Goal: Task Accomplishment & Management: Manage account settings

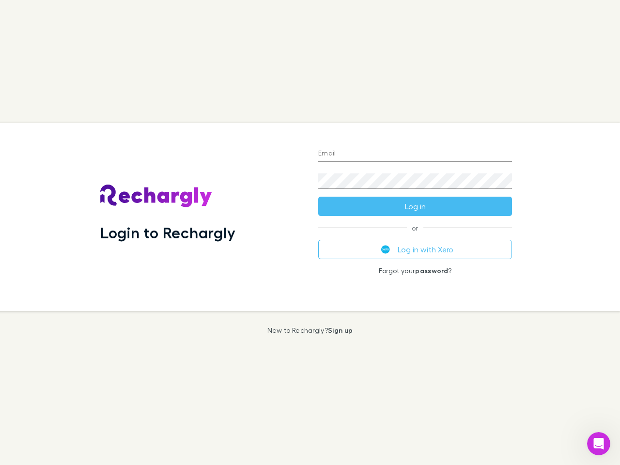
click at [310, 233] on div "Login to Rechargly" at bounding box center [202, 217] width 218 height 188
click at [415, 154] on input "Email" at bounding box center [415, 154] width 194 height 16
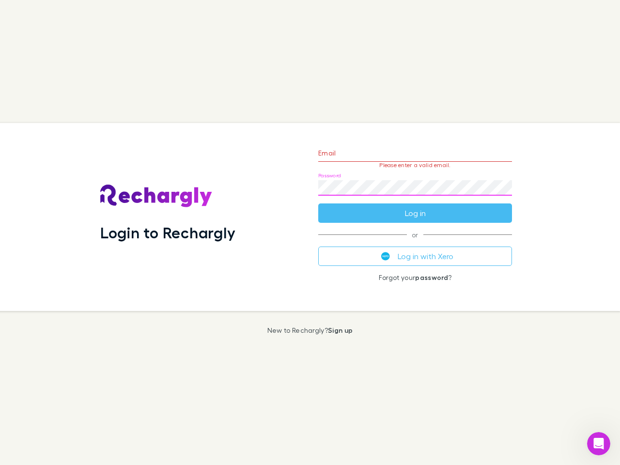
click at [415, 206] on form "Email Please enter a valid email. Password Log in" at bounding box center [415, 181] width 194 height 84
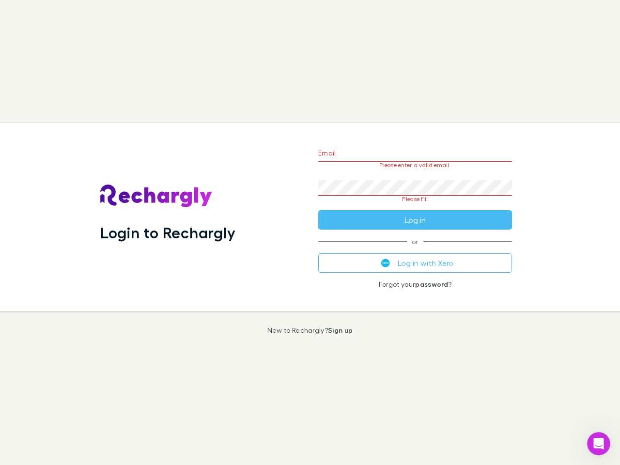
click at [415, 250] on div "Email Please enter a valid email. Password Please fill Log in or Log in with Xe…" at bounding box center [415, 217] width 209 height 188
click at [599, 444] on icon "Open Intercom Messenger" at bounding box center [599, 444] width 16 height 16
